Goal: Task Accomplishment & Management: Manage account settings

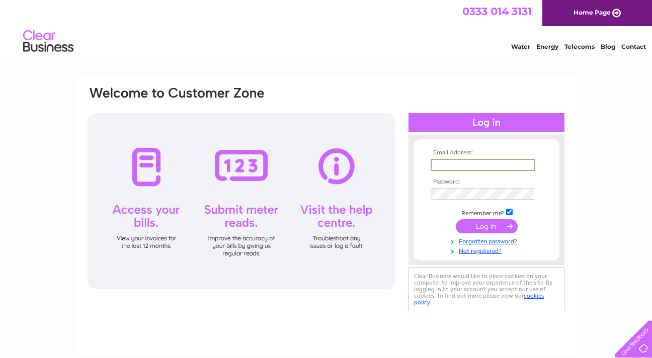
type input "adendonaldson@yahoo.co.uk"
click at [486, 225] on input "submit" at bounding box center [487, 226] width 62 height 14
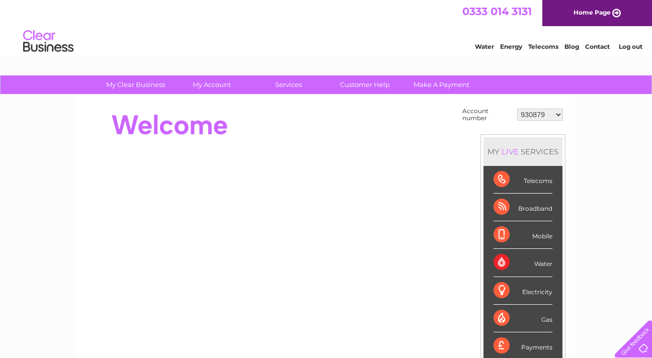
select select "1133690"
click at [295, 86] on link "Services" at bounding box center [288, 84] width 83 height 19
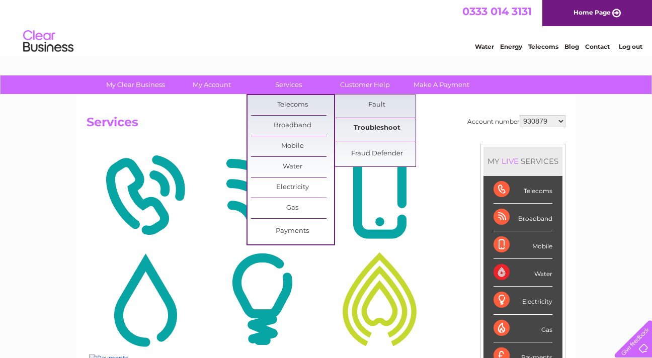
click at [378, 130] on link "Troubleshoot" at bounding box center [377, 128] width 83 height 20
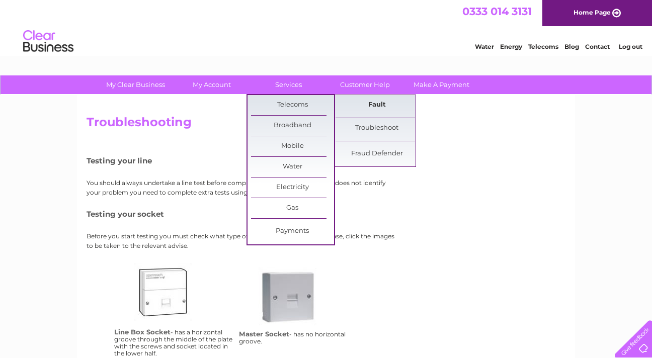
click at [382, 106] on link "Fault" at bounding box center [377, 105] width 83 height 20
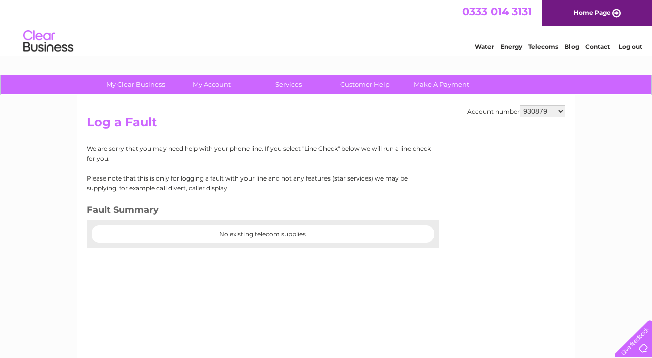
select select "1133690"
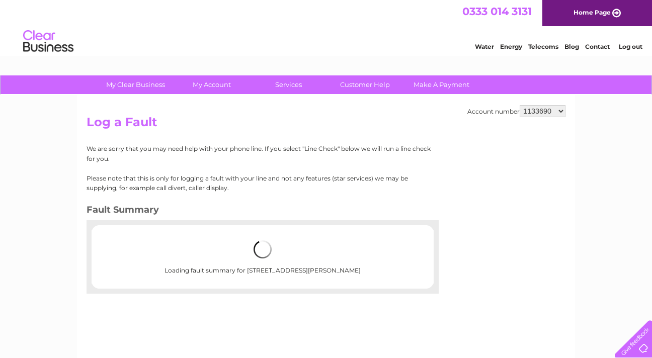
select select "1133695"
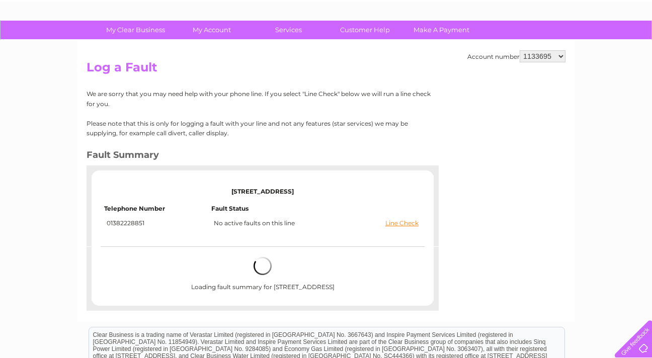
scroll to position [56, 0]
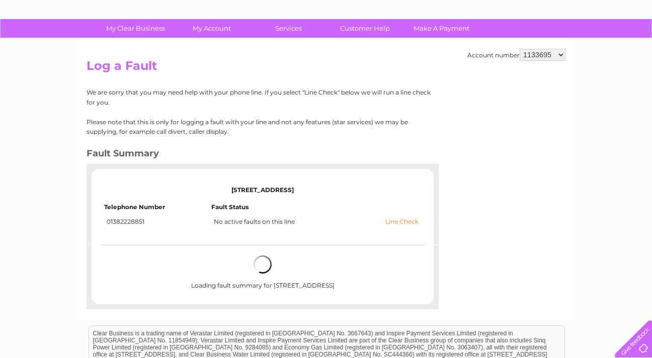
click at [406, 219] on link "Line Check" at bounding box center [401, 221] width 33 height 7
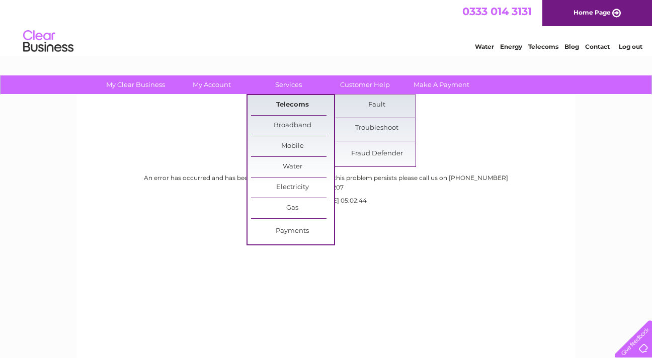
click at [282, 102] on link "Telecoms" at bounding box center [292, 105] width 83 height 20
click at [234, 134] on div "Application Error An error has occurred and has been logged. Please try again, …" at bounding box center [326, 236] width 498 height 282
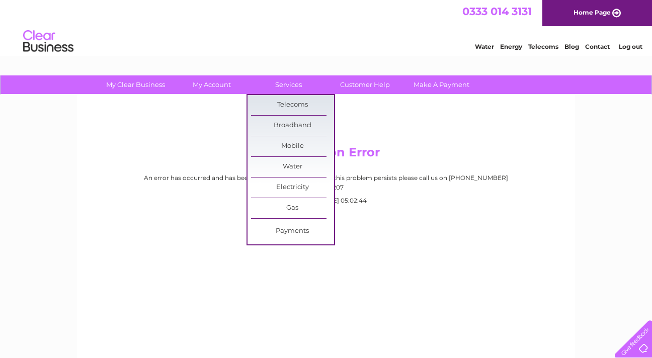
click at [215, 249] on div "Application Error An error has occurred and has been logged. Please try again, …" at bounding box center [326, 236] width 498 height 282
click at [484, 129] on div "Application Error An error has occurred and has been logged. Please try again, …" at bounding box center [326, 236] width 498 height 282
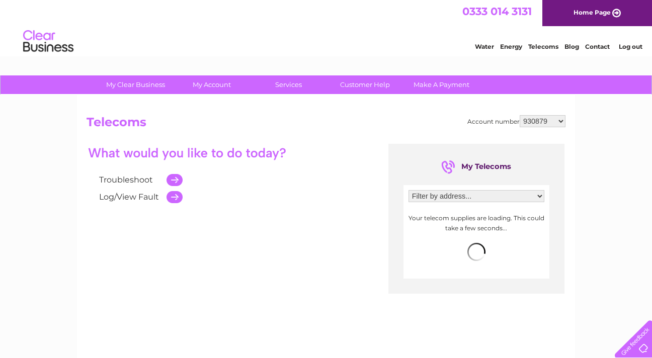
select select "1133695"
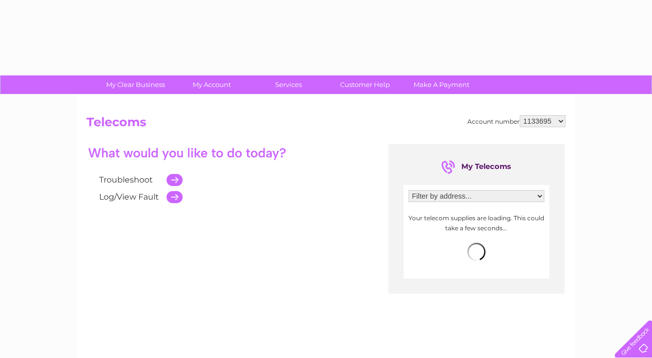
select select "2334034"
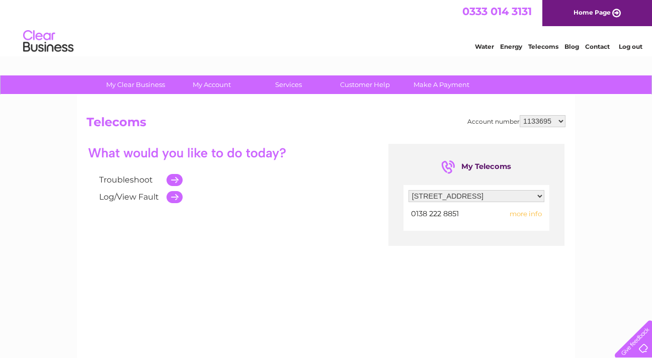
click at [526, 214] on span "more info" at bounding box center [526, 214] width 32 height 8
click at [526, 212] on span "more info" at bounding box center [526, 214] width 32 height 8
click at [175, 179] on td at bounding box center [171, 180] width 21 height 17
click at [173, 197] on td at bounding box center [171, 197] width 21 height 17
click at [182, 244] on div "Troubleshoot Log/View Fault My Telecoms Filter by address... 2/R, 84 Commercial…" at bounding box center [326, 242] width 479 height 196
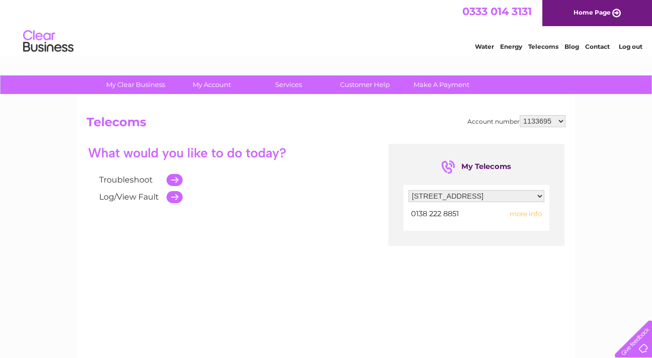
click at [137, 198] on link "Log/View Fault" at bounding box center [129, 197] width 60 height 10
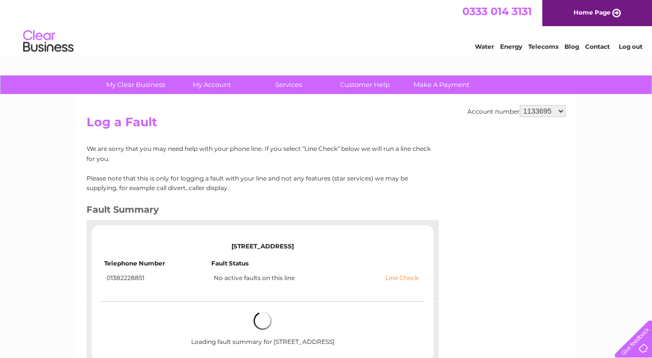
click at [400, 277] on link "Line Check" at bounding box center [401, 278] width 33 height 7
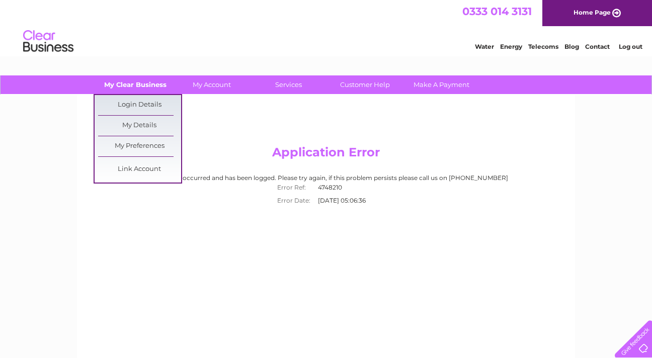
click at [128, 86] on link "My Clear Business" at bounding box center [135, 84] width 83 height 19
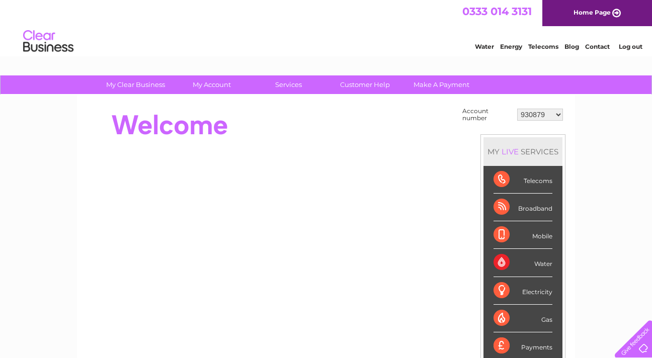
select select "1133695"
click at [219, 85] on link "My Account" at bounding box center [212, 84] width 83 height 19
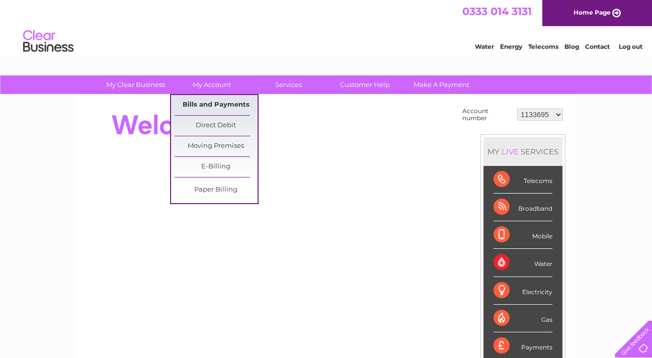
click at [225, 103] on link "Bills and Payments" at bounding box center [216, 105] width 83 height 20
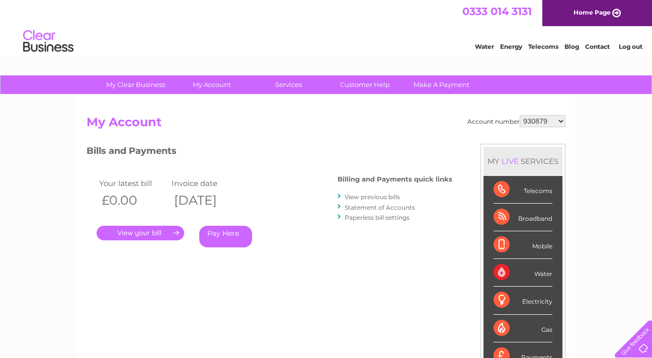
select select "1133695"
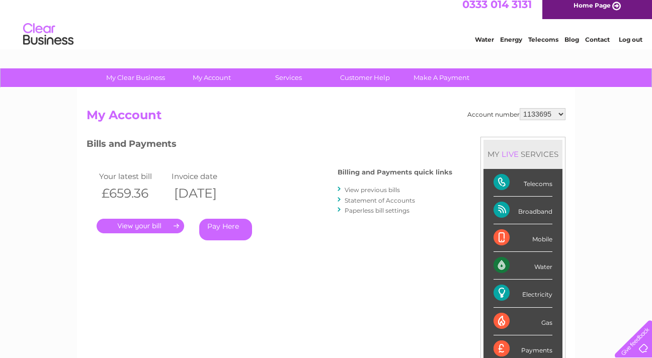
scroll to position [9, 0]
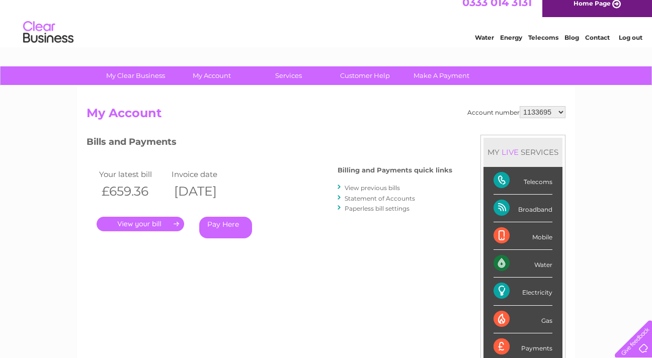
drag, startPoint x: 149, startPoint y: 190, endPoint x: 110, endPoint y: 193, distance: 39.4
click at [110, 193] on th "£659.36" at bounding box center [133, 191] width 72 height 21
copy th "659.36"
